Goal: Information Seeking & Learning: Learn about a topic

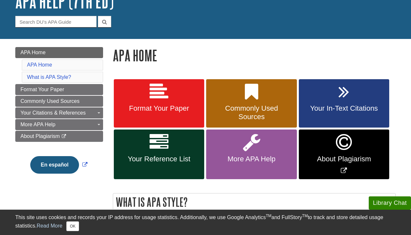
scroll to position [53, 0]
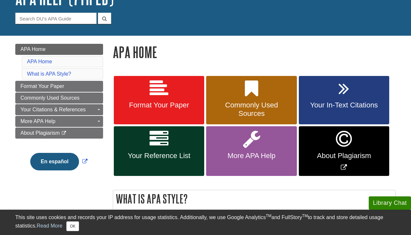
click at [344, 91] on icon at bounding box center [343, 88] width 11 height 19
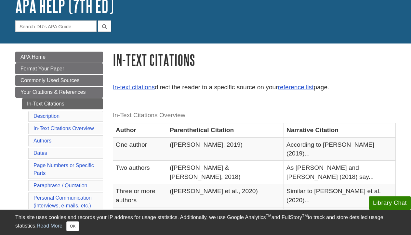
scroll to position [46, 0]
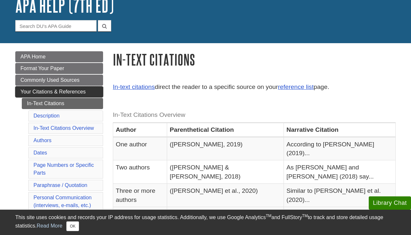
click at [55, 90] on span "Your Citations & References" at bounding box center [52, 92] width 65 height 6
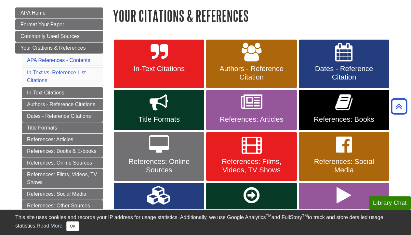
scroll to position [88, 0]
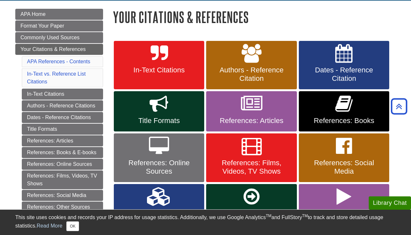
click at [230, 113] on link "References: Articles" at bounding box center [251, 111] width 90 height 40
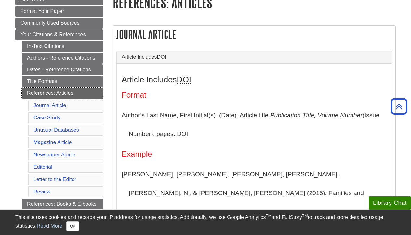
scroll to position [101, 0]
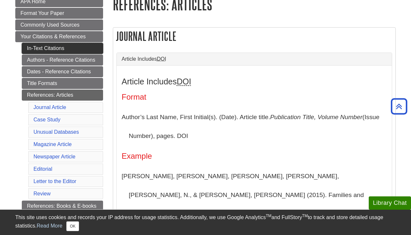
click at [57, 47] on link "In-Text Citations" at bounding box center [62, 48] width 81 height 11
